Goal: Communication & Community: Answer question/provide support

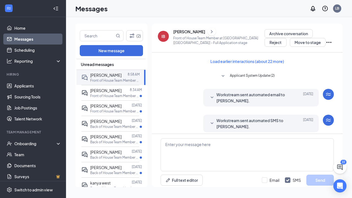
scroll to position [258, 0]
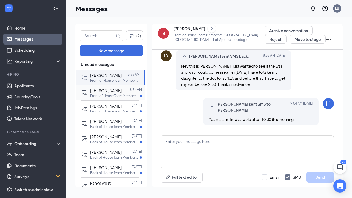
click at [124, 91] on div at bounding box center [125, 90] width 8 height 6
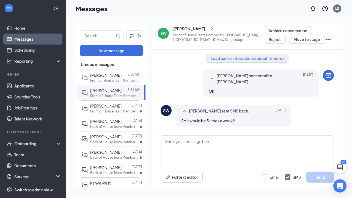
click at [274, 58] on button "Load earlier interactions (about 15 more)" at bounding box center [247, 58] width 82 height 9
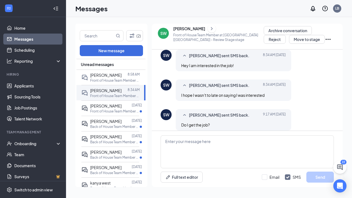
scroll to position [666, 0]
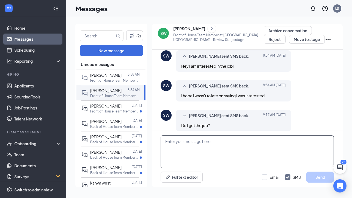
click at [194, 148] on textarea at bounding box center [246, 151] width 173 height 33
click at [169, 142] on textarea "Mchelle will message you for interviews soon. She is out sick [DATE]." at bounding box center [246, 151] width 173 height 33
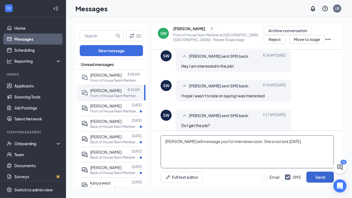
type textarea "[PERSON_NAME] will message you for interviews soon. She is out sick [DATE]."
click at [319, 178] on button "Send" at bounding box center [319, 176] width 27 height 11
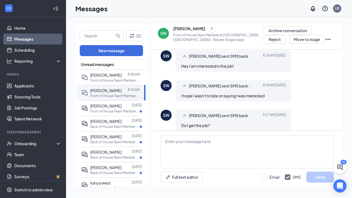
scroll to position [707, 0]
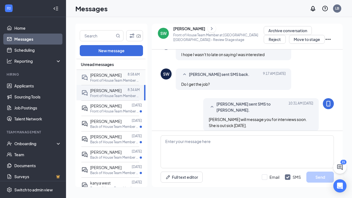
click at [110, 79] on p "Front of House Team Member at [GEOGRAPHIC_DATA] [[GEOGRAPHIC_DATA]]" at bounding box center [114, 80] width 49 height 5
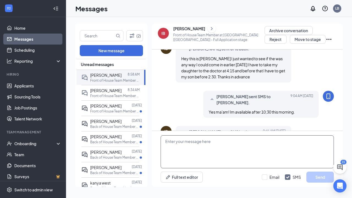
scroll to position [272, 0]
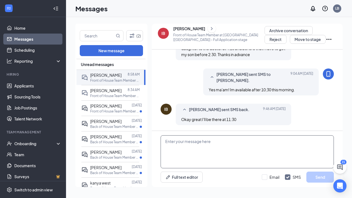
click at [167, 149] on textarea at bounding box center [246, 151] width 173 height 33
type textarea "See you then!"
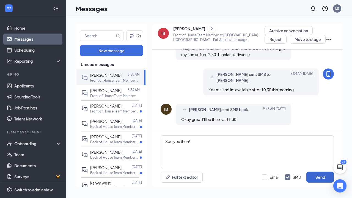
click at [320, 177] on button "Send" at bounding box center [319, 176] width 27 height 11
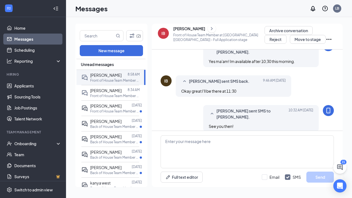
scroll to position [307, 0]
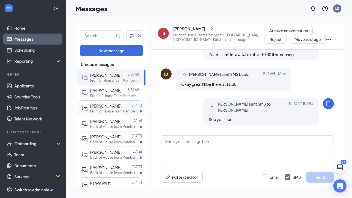
click at [115, 110] on p "Front of House Team Member at [GEOGRAPHIC_DATA] [[GEOGRAPHIC_DATA]]" at bounding box center [114, 111] width 49 height 5
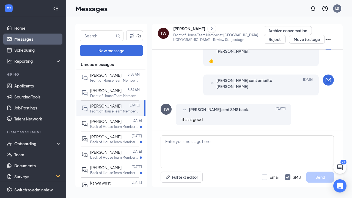
scroll to position [238, 0]
click at [23, 24] on link "Home" at bounding box center [37, 28] width 47 height 11
